Goal: Navigation & Orientation: Find specific page/section

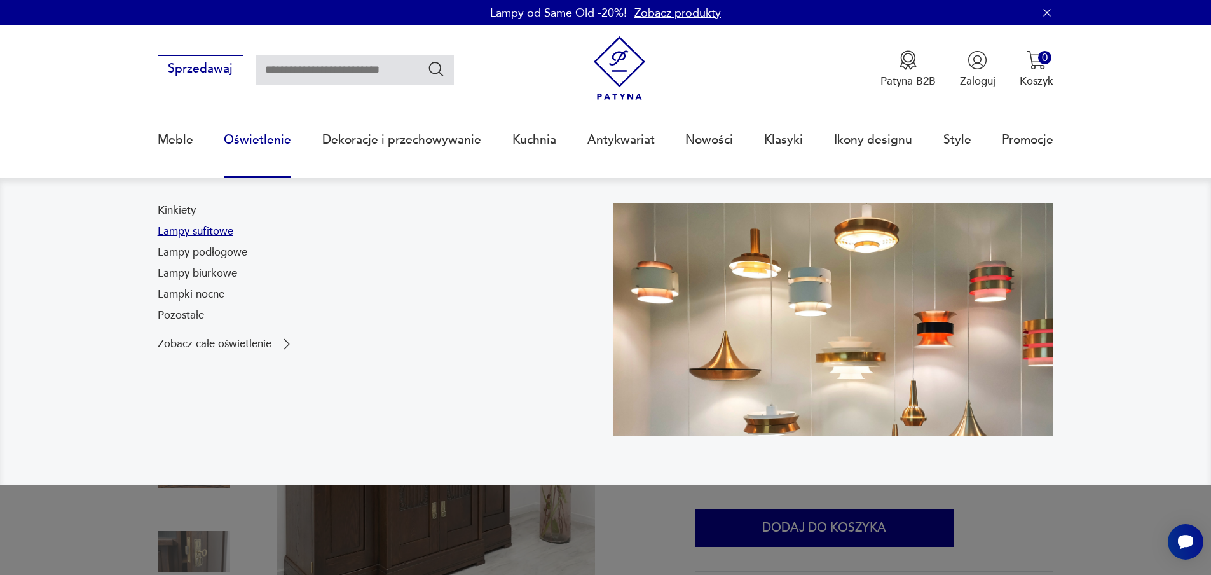
click at [199, 231] on link "Lampy sufitowe" at bounding box center [196, 231] width 76 height 15
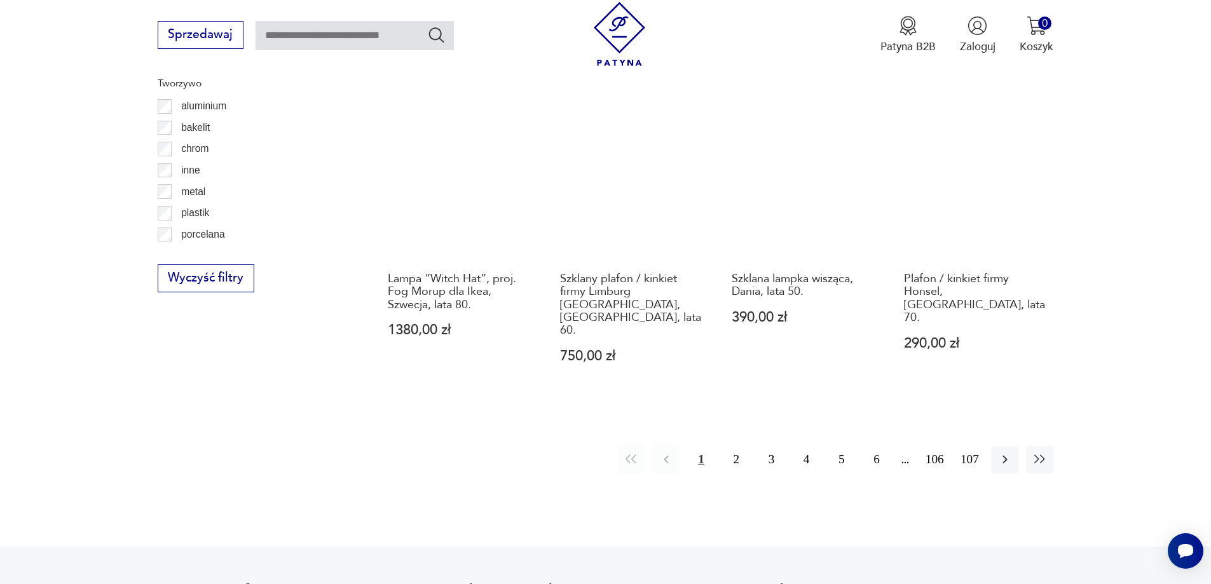
scroll to position [1440, 0]
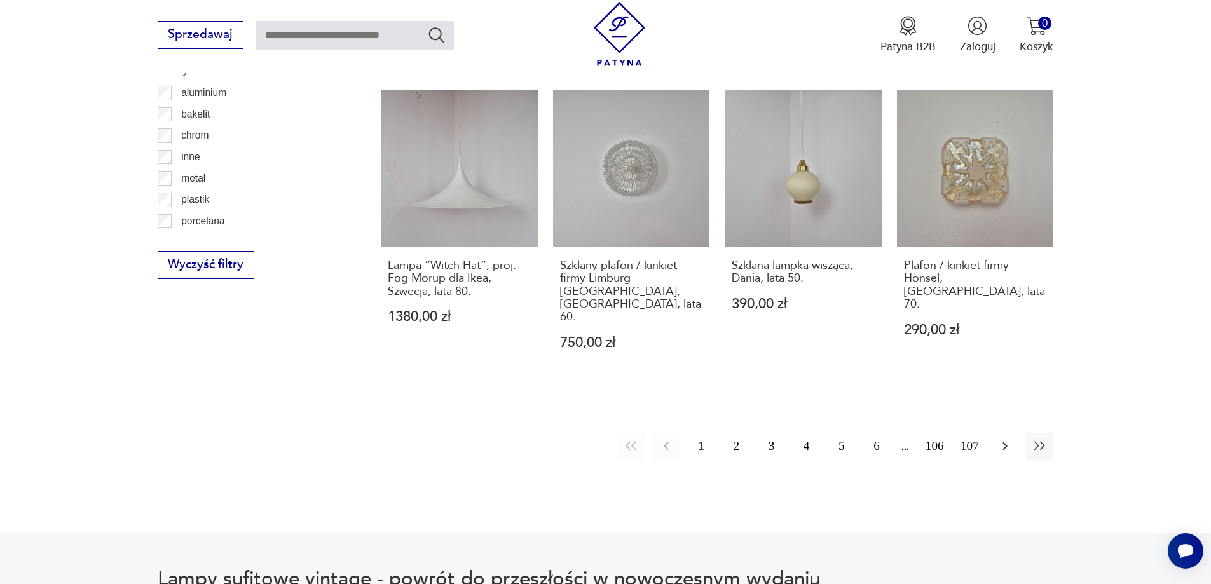
click at [1005, 443] on icon "button" at bounding box center [1005, 447] width 5 height 8
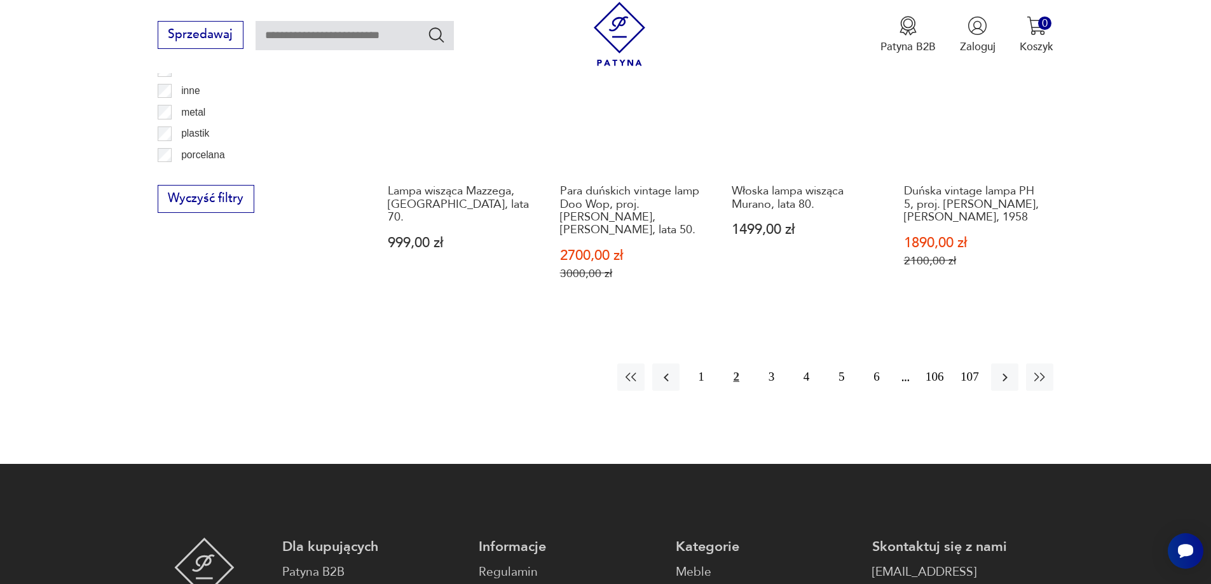
scroll to position [1522, 0]
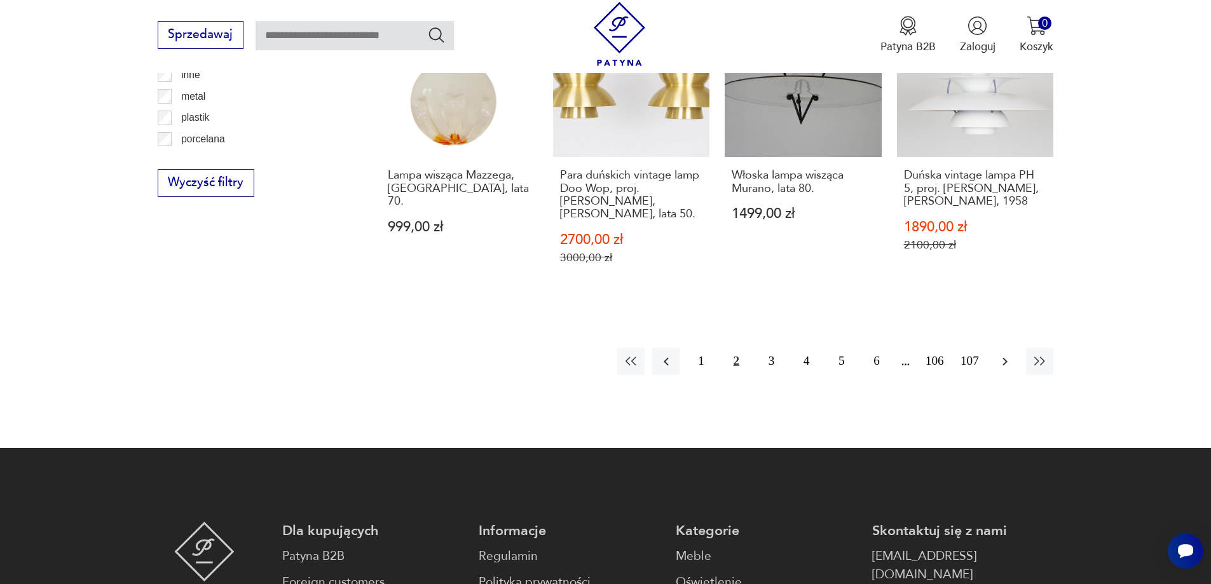
click at [1006, 357] on icon "button" at bounding box center [1005, 361] width 5 height 8
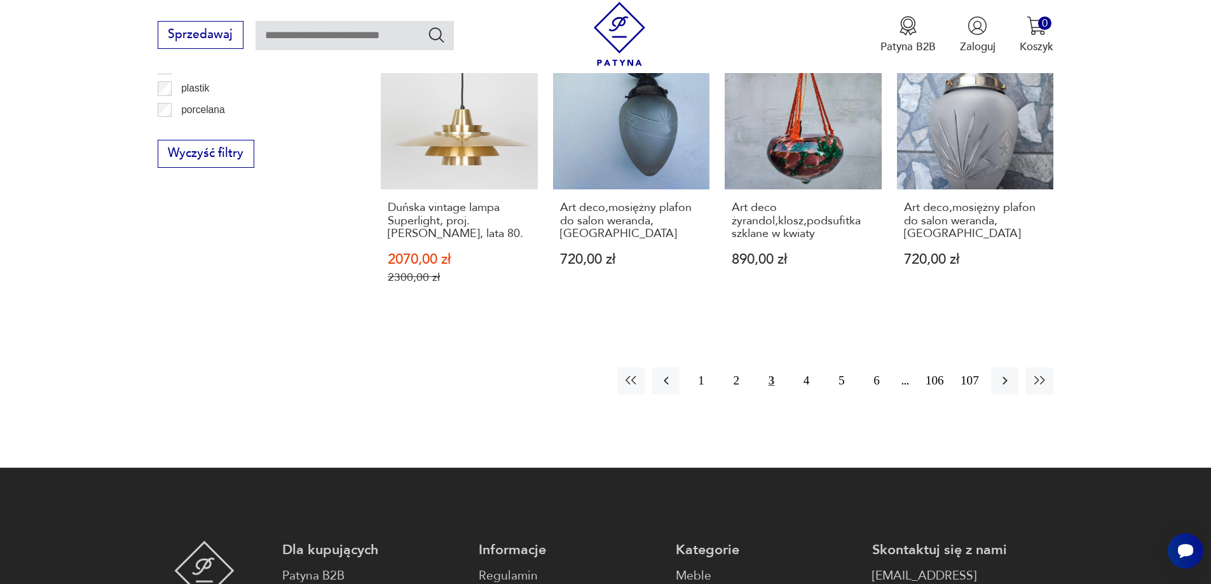
scroll to position [1586, 0]
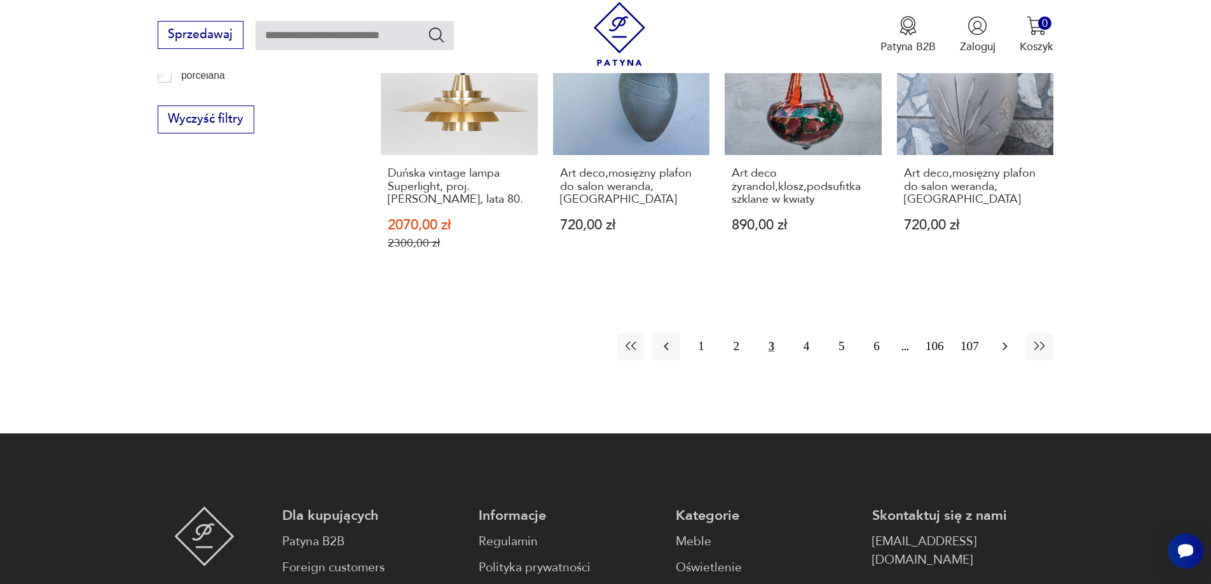
click at [1005, 340] on icon "button" at bounding box center [1005, 346] width 15 height 15
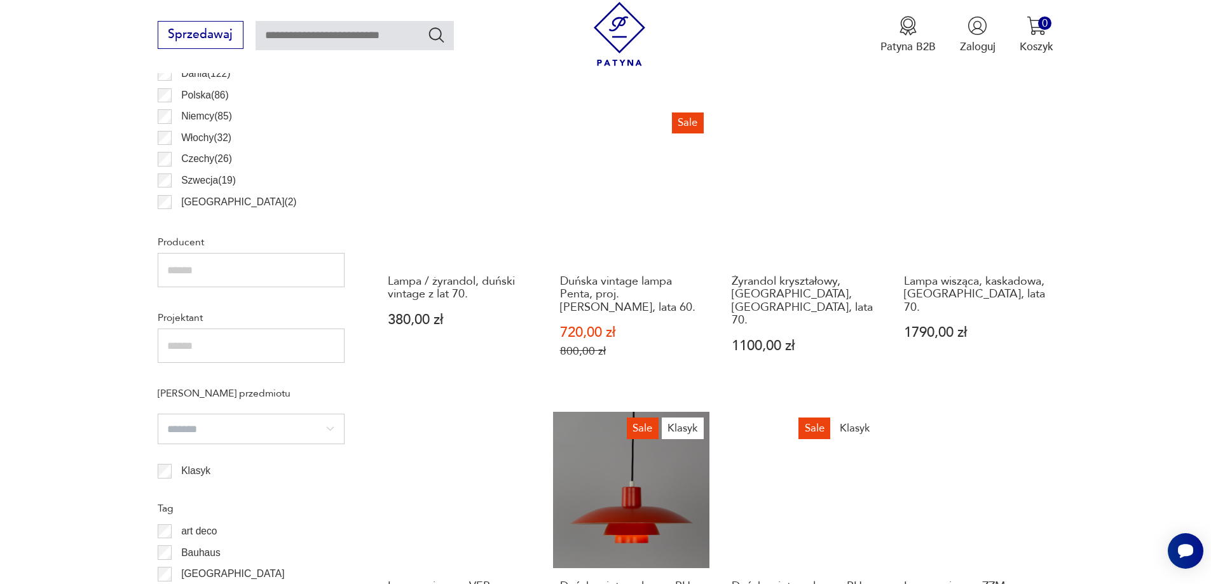
scroll to position [636, 0]
